Goal: Navigation & Orientation: Find specific page/section

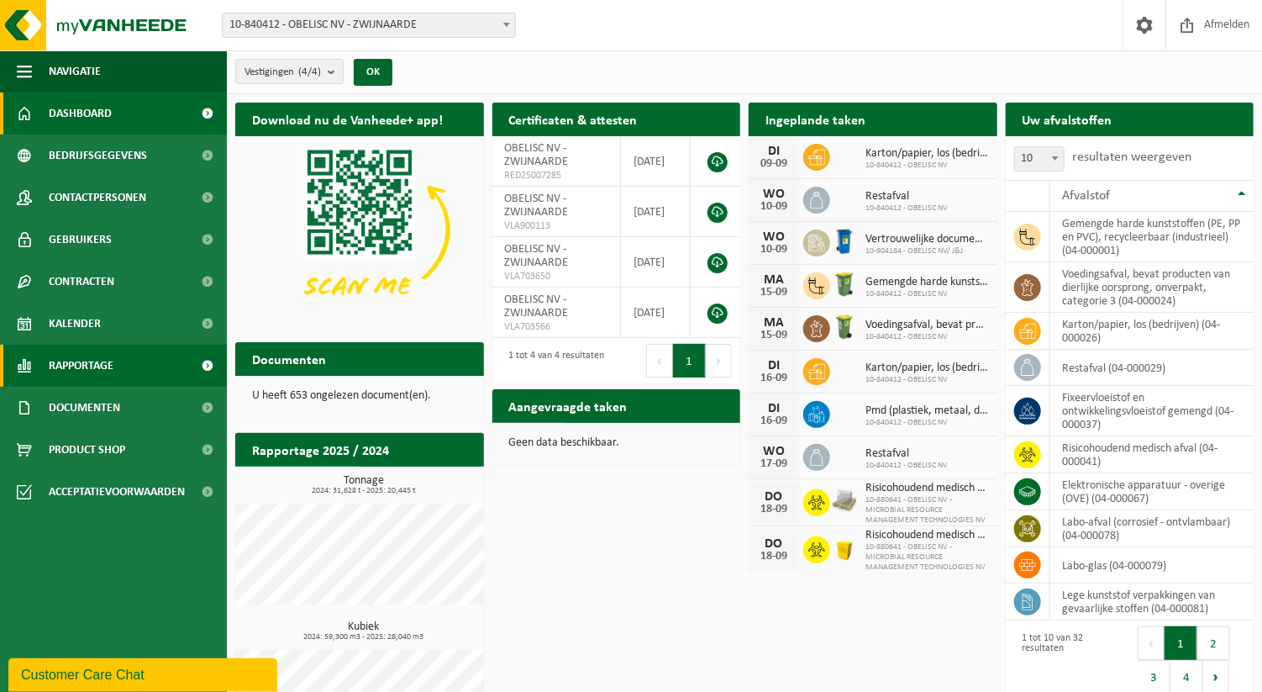
click at [72, 359] on span "Rapportage" at bounding box center [81, 365] width 65 height 42
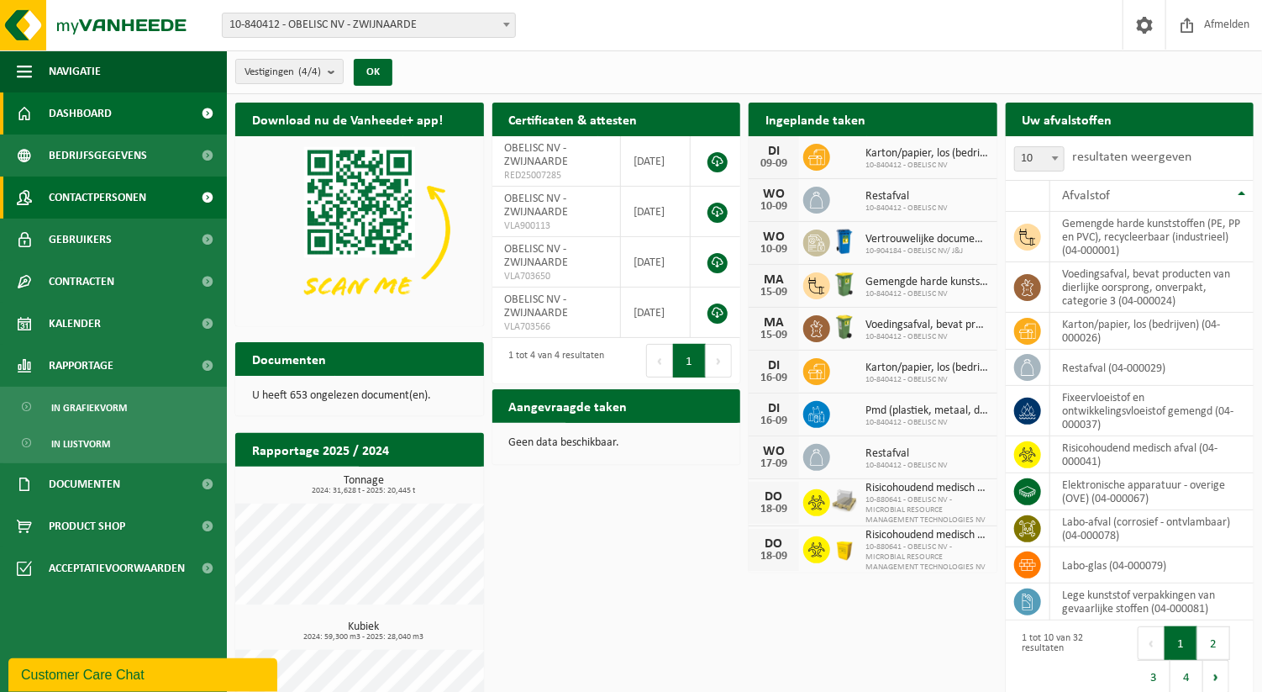
click at [106, 201] on span "Contactpersonen" at bounding box center [97, 197] width 97 height 42
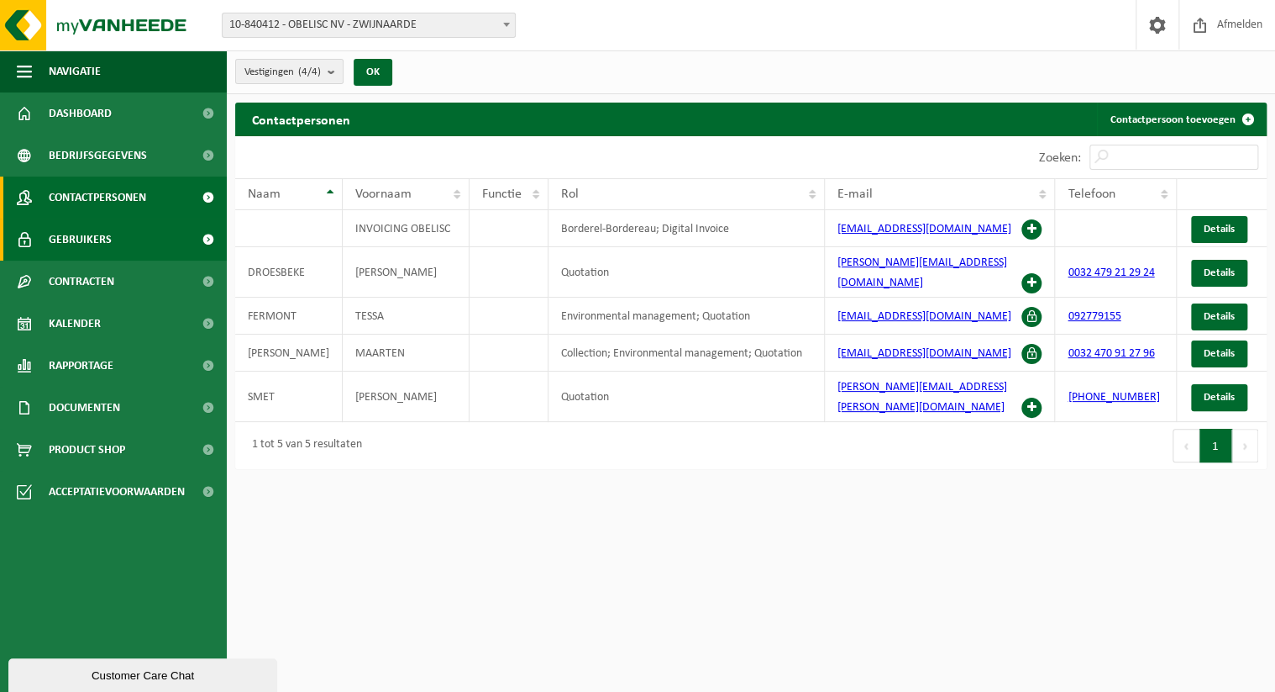
click at [101, 240] on span "Gebruikers" at bounding box center [80, 239] width 63 height 42
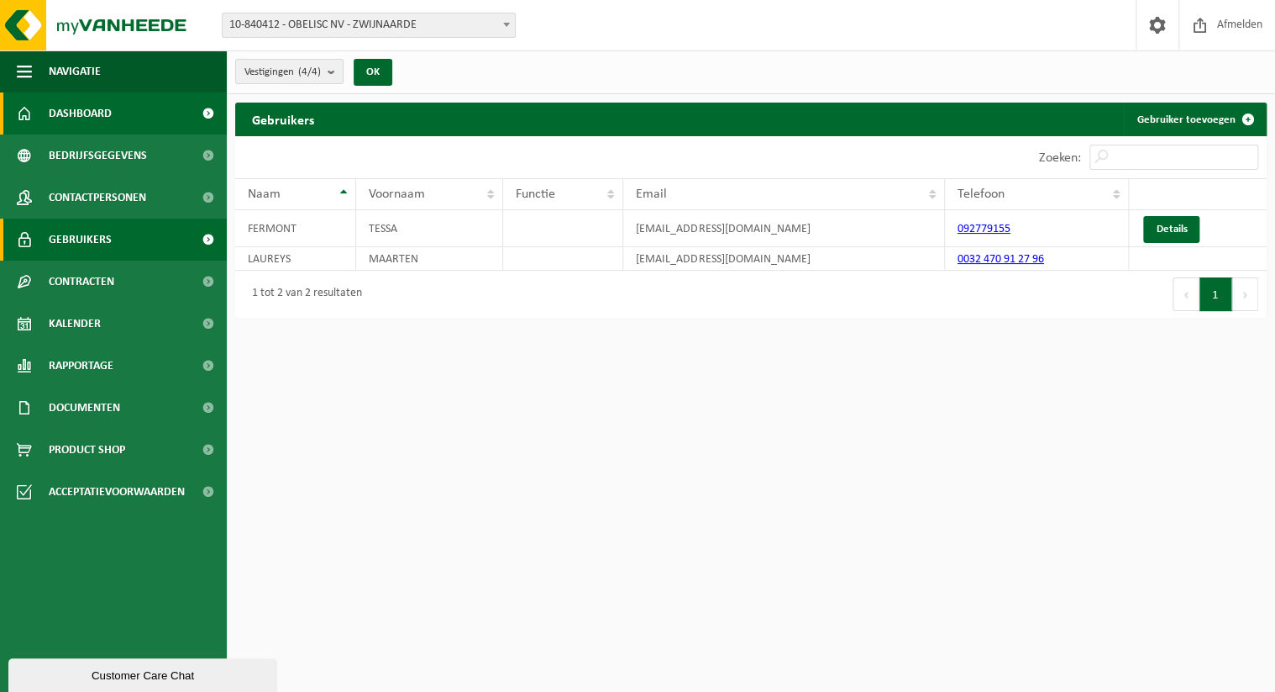
click at [73, 113] on span "Dashboard" at bounding box center [80, 113] width 63 height 42
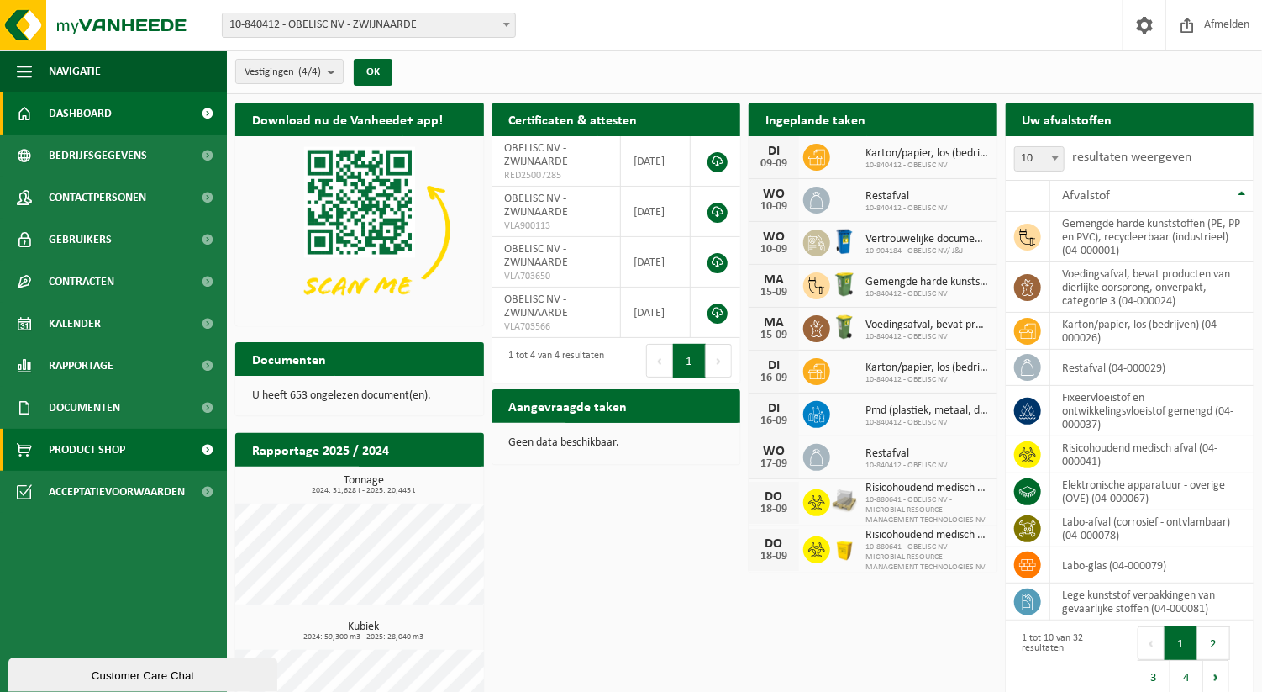
click at [71, 456] on span "Product Shop" at bounding box center [87, 450] width 76 height 42
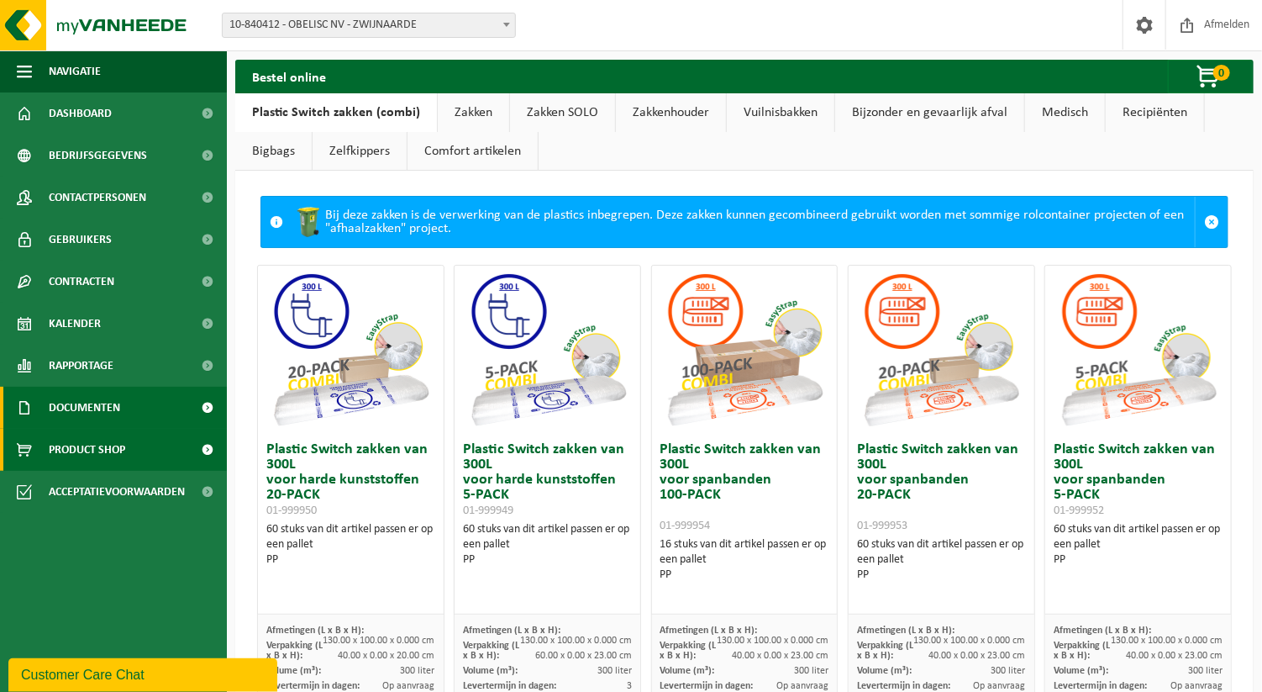
click at [76, 415] on span "Documenten" at bounding box center [84, 408] width 71 height 42
